Goal: Find specific page/section: Find specific page/section

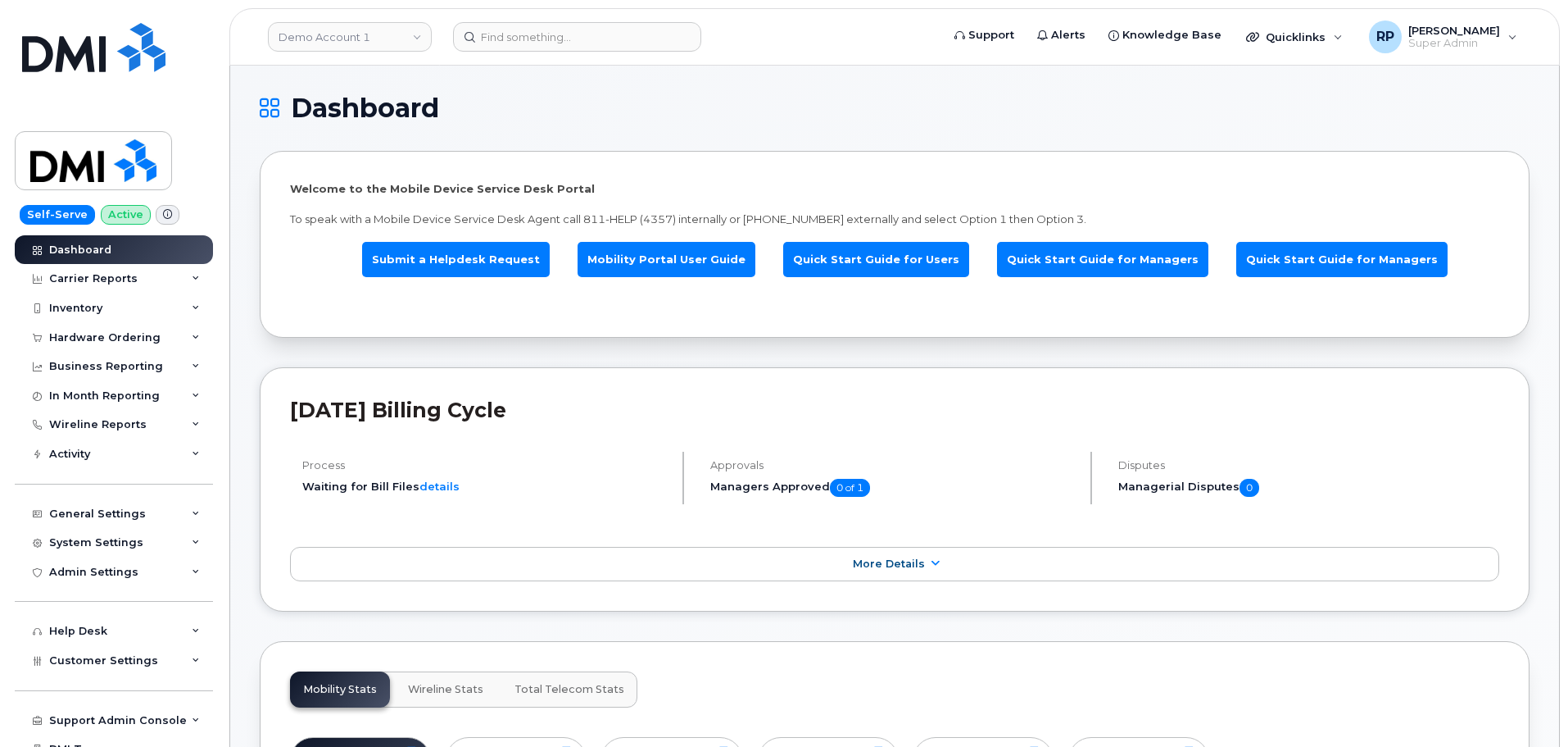
click at [328, 44] on link "Demo Account 1" at bounding box center [350, 36] width 163 height 30
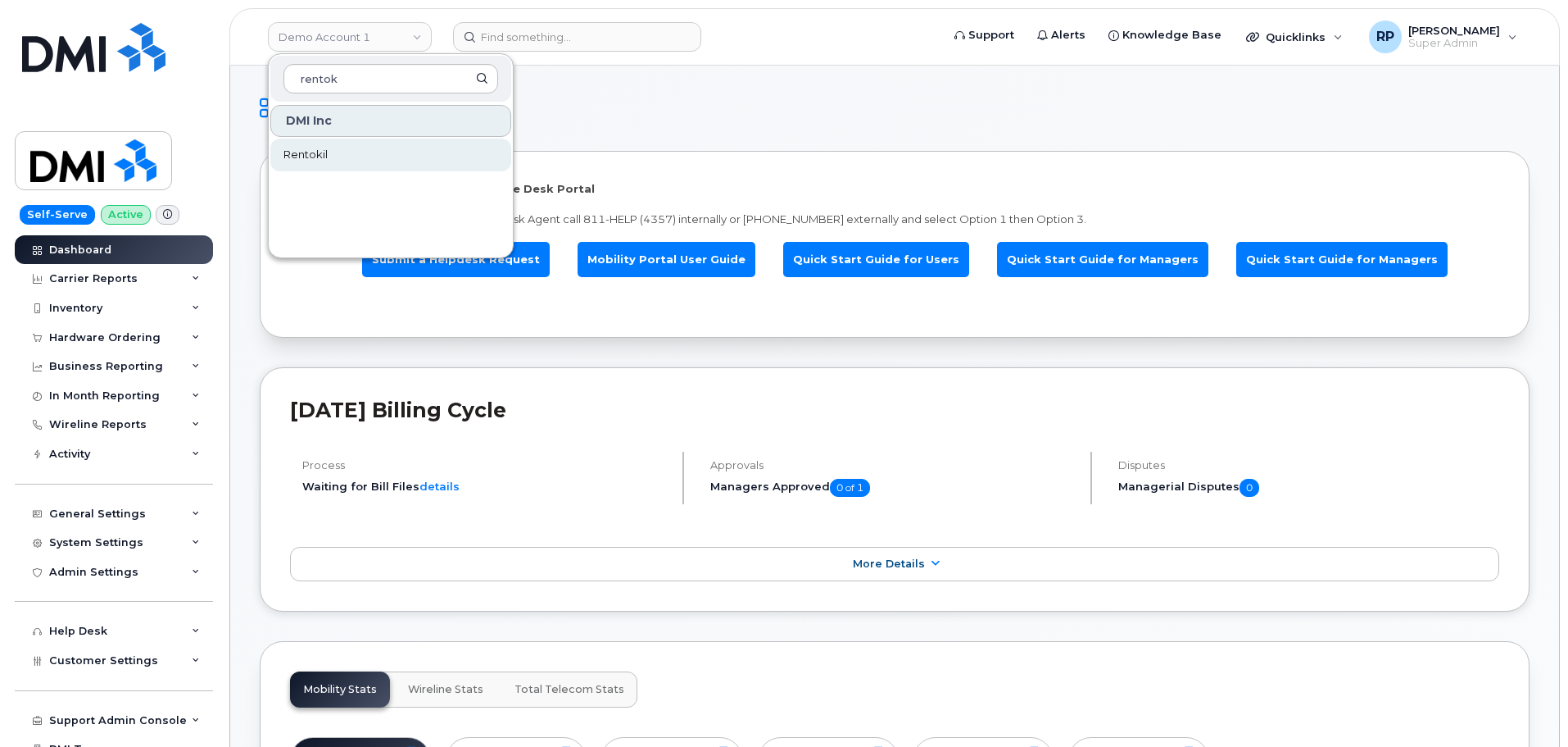
type input "rentok"
click at [324, 155] on span "Rentokil" at bounding box center [305, 155] width 44 height 17
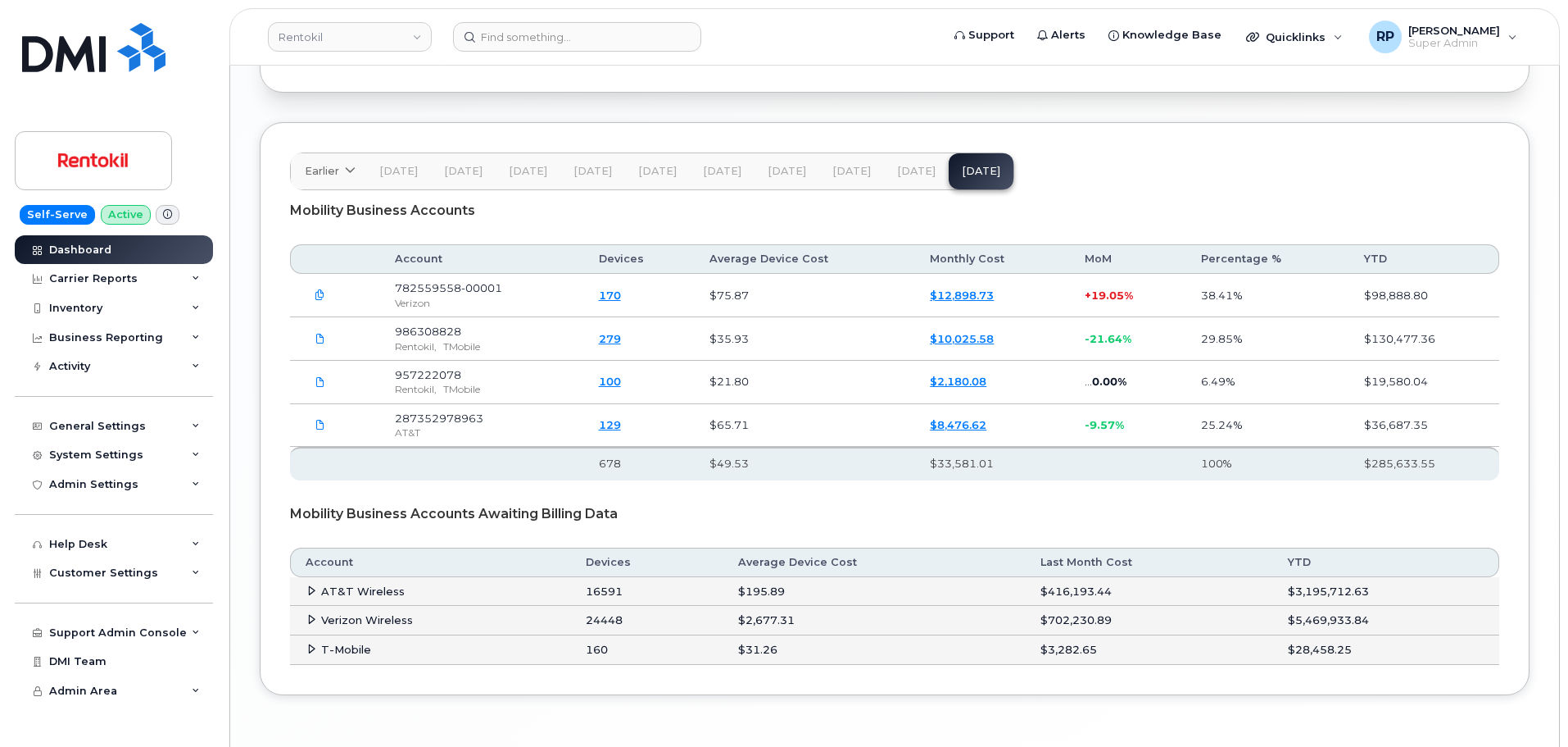
scroll to position [2613, 0]
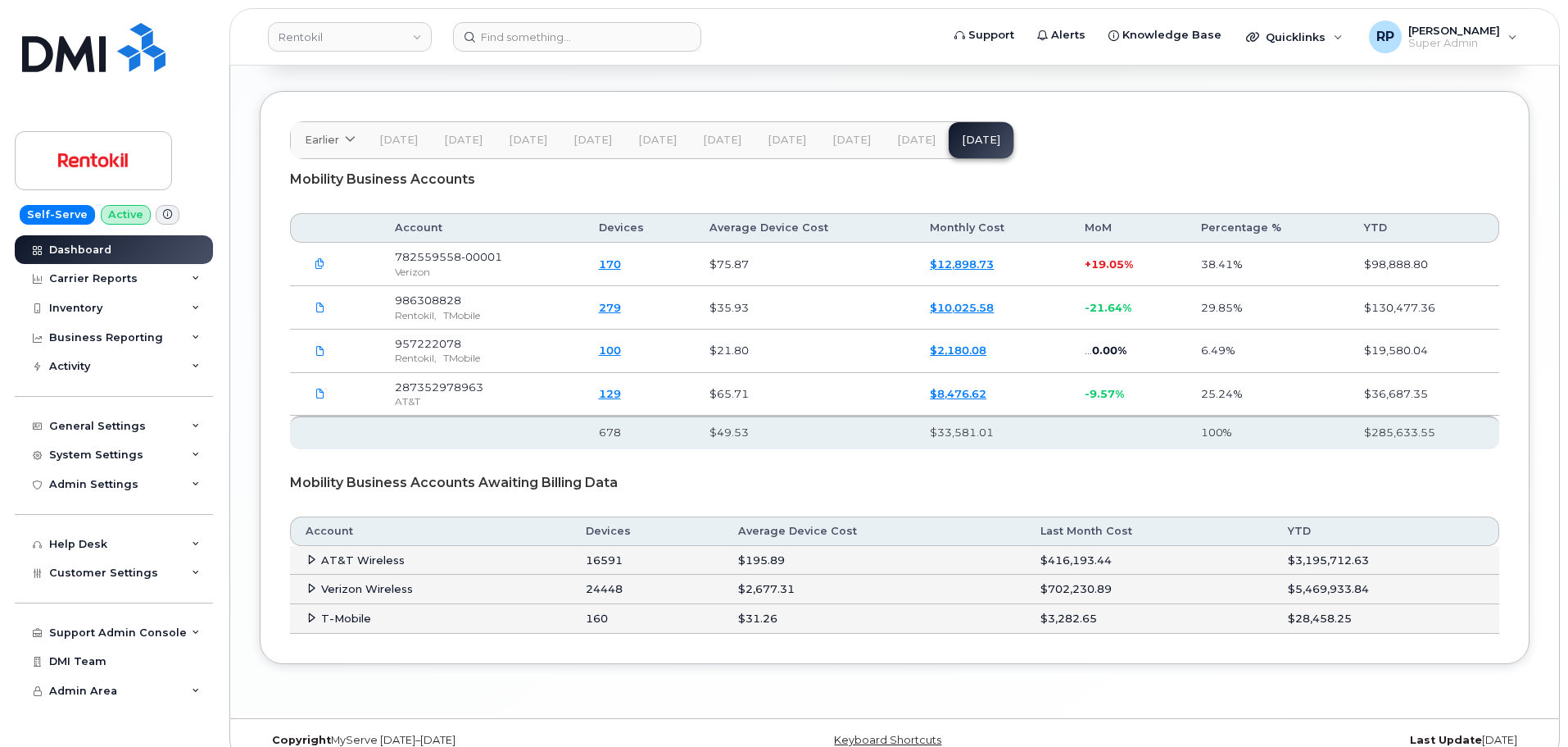
click at [306, 554] on icon at bounding box center [311, 559] width 11 height 11
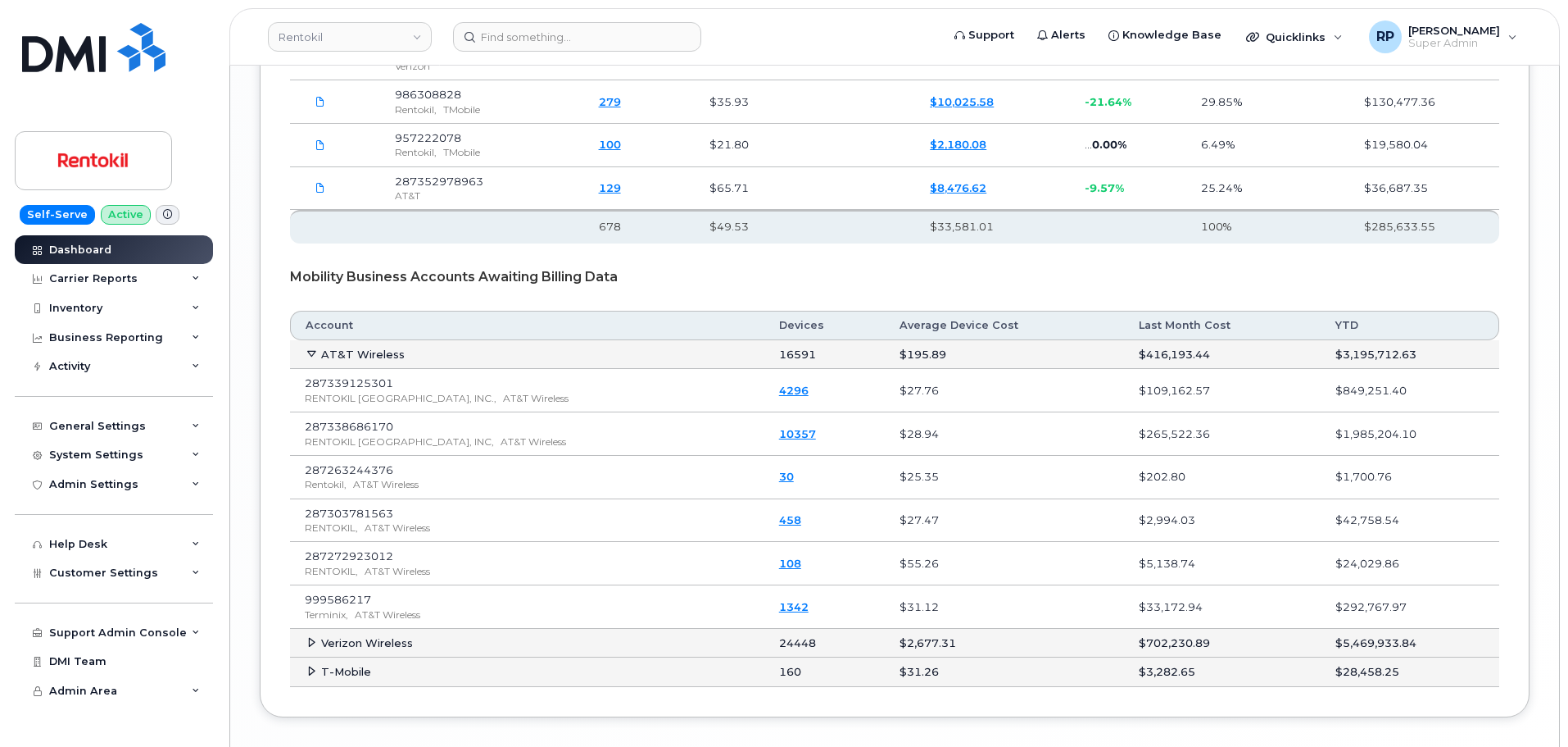
scroll to position [2872, 0]
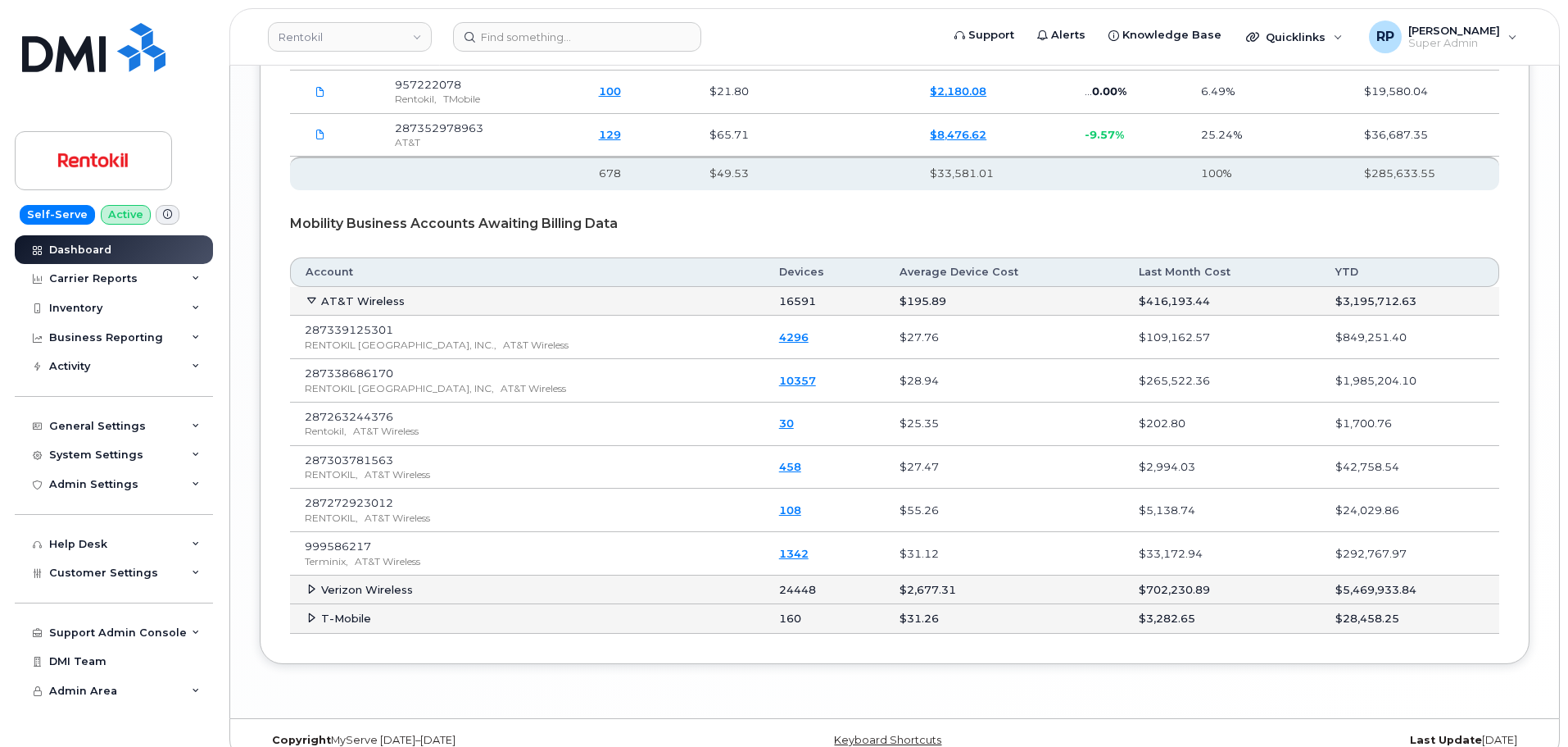
click at [309, 612] on icon at bounding box center [311, 617] width 11 height 11
